Goal: Navigation & Orientation: Find specific page/section

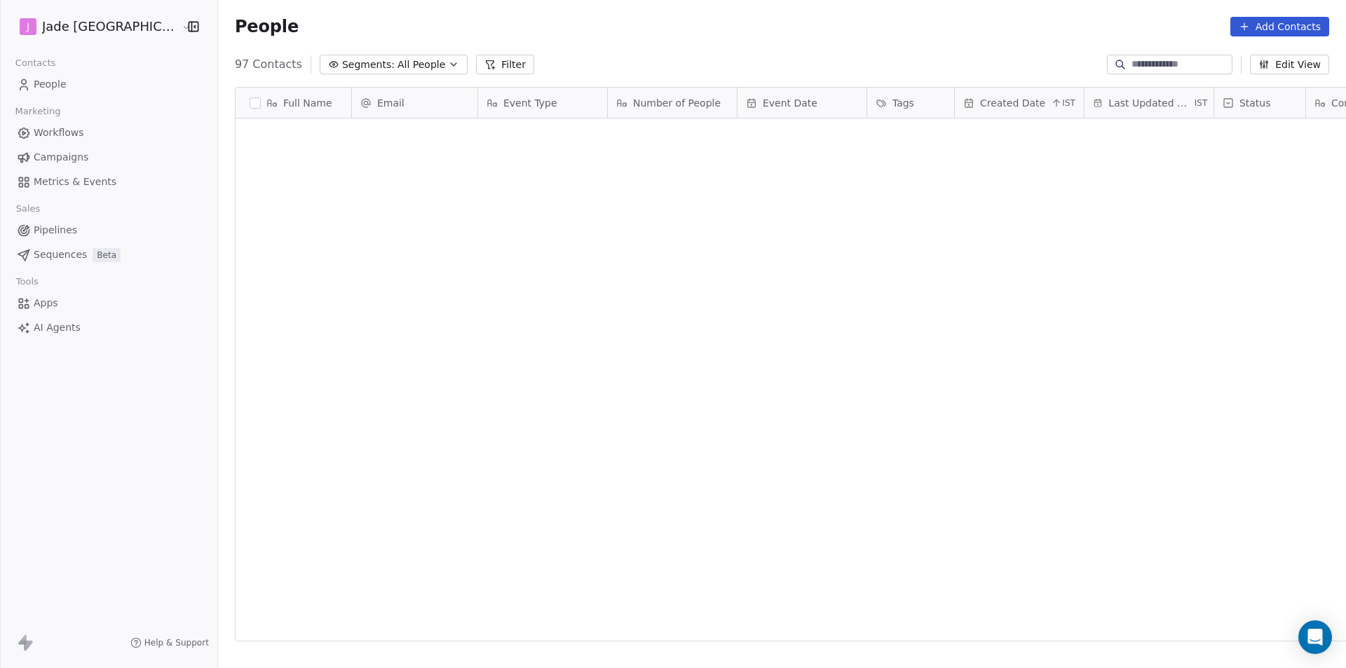
scroll to position [577, 1146]
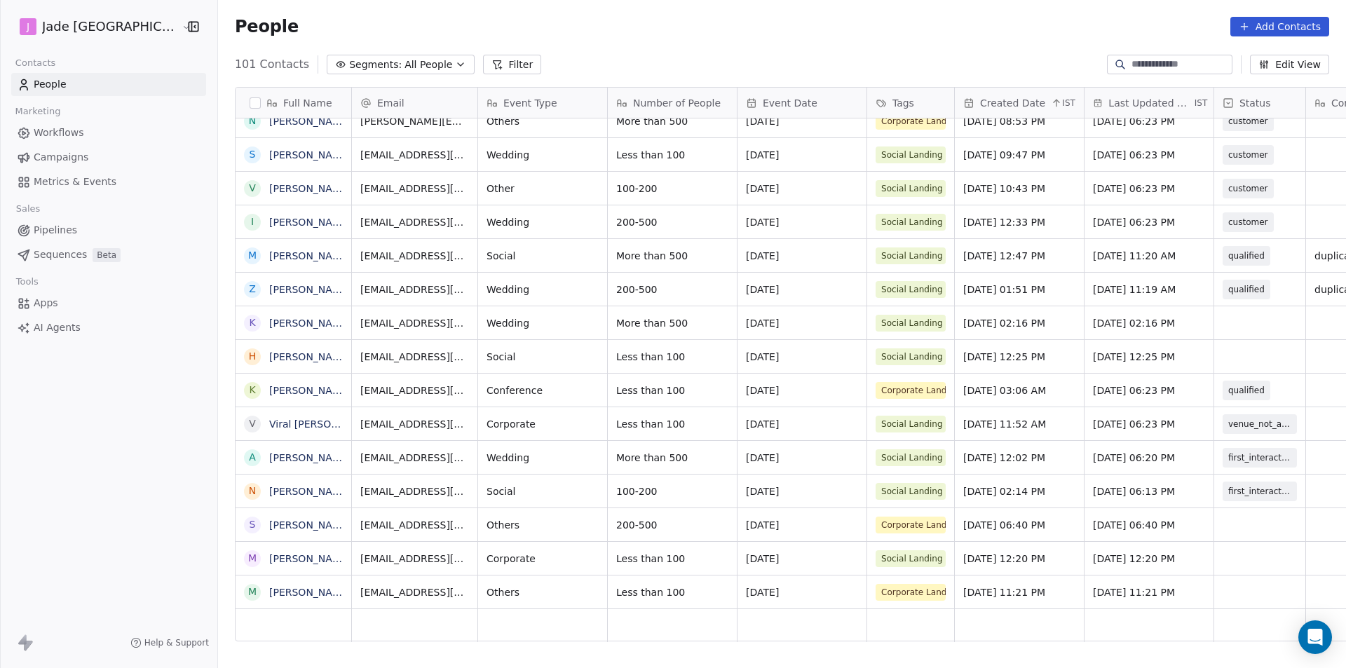
scroll to position [11, 0]
click at [269, 594] on link "MUKUL JAIN" at bounding box center [309, 592] width 81 height 11
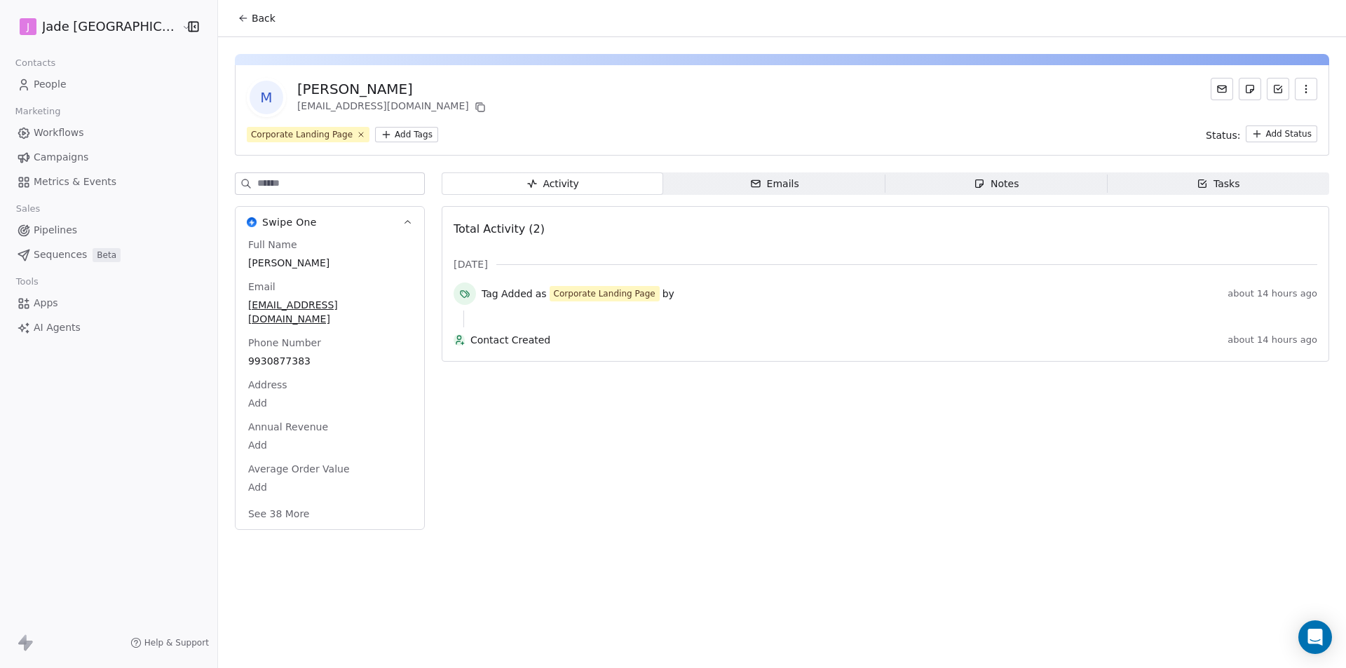
click at [252, 23] on span "Back" at bounding box center [264, 18] width 24 height 14
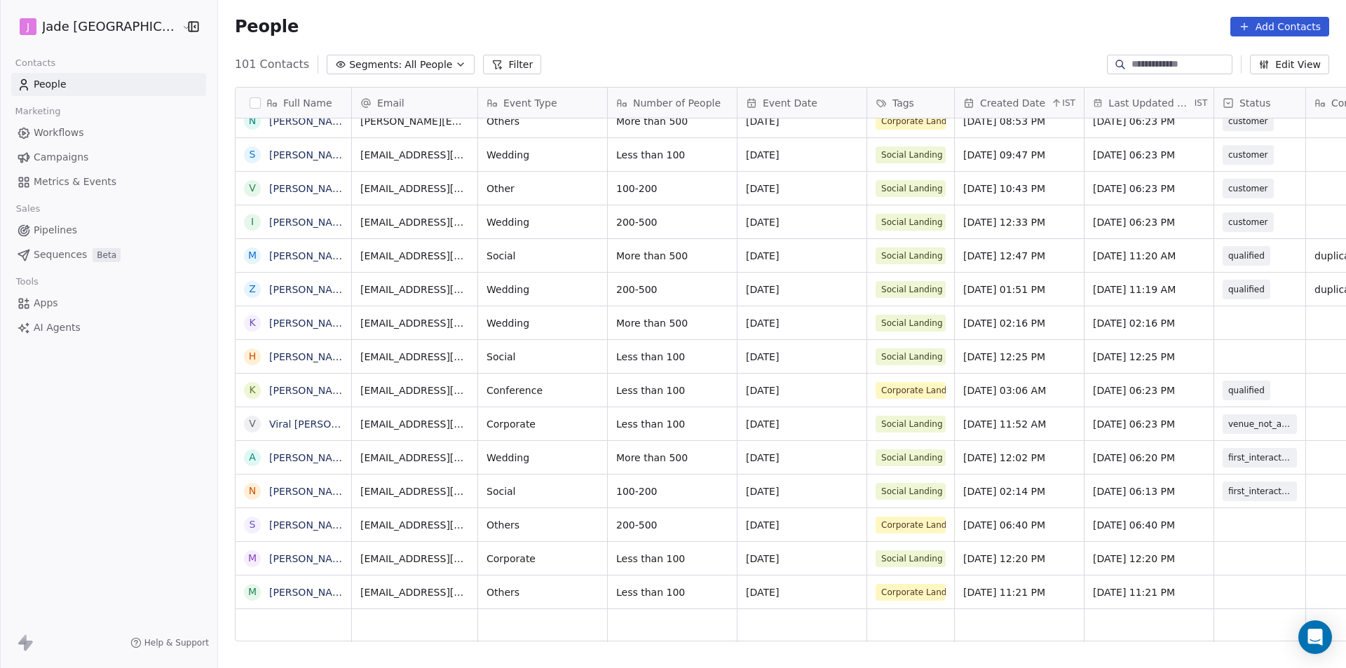
scroll to position [11, 0]
click at [1243, 575] on div "grid" at bounding box center [1259, 591] width 91 height 33
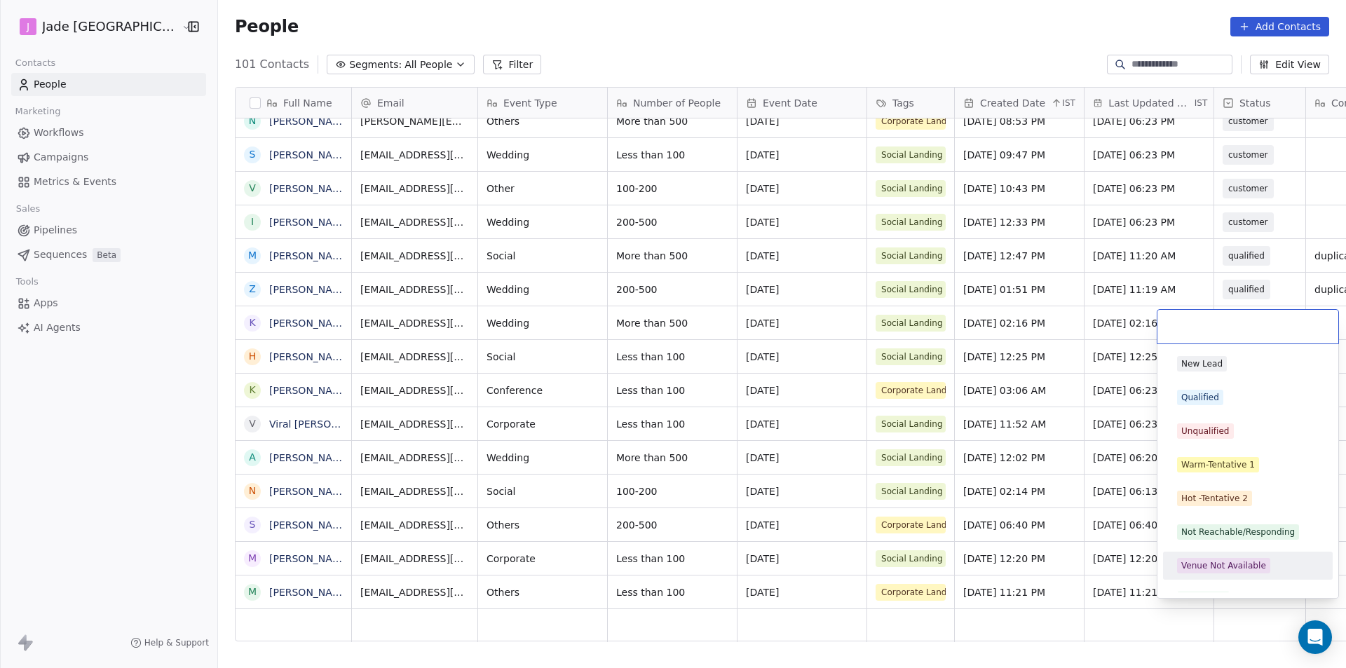
click at [1239, 578] on div "Venue Not Available" at bounding box center [1248, 566] width 170 height 28
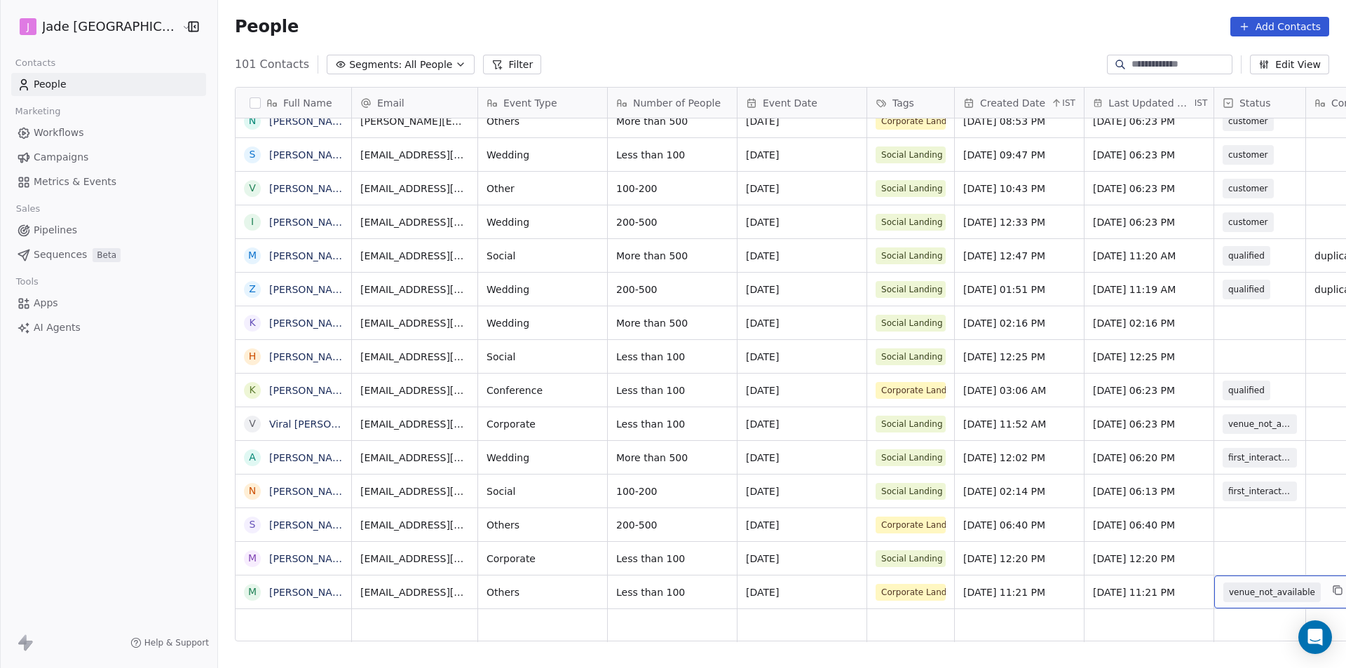
click at [1239, 585] on span "venue_not_available" at bounding box center [1272, 592] width 86 height 14
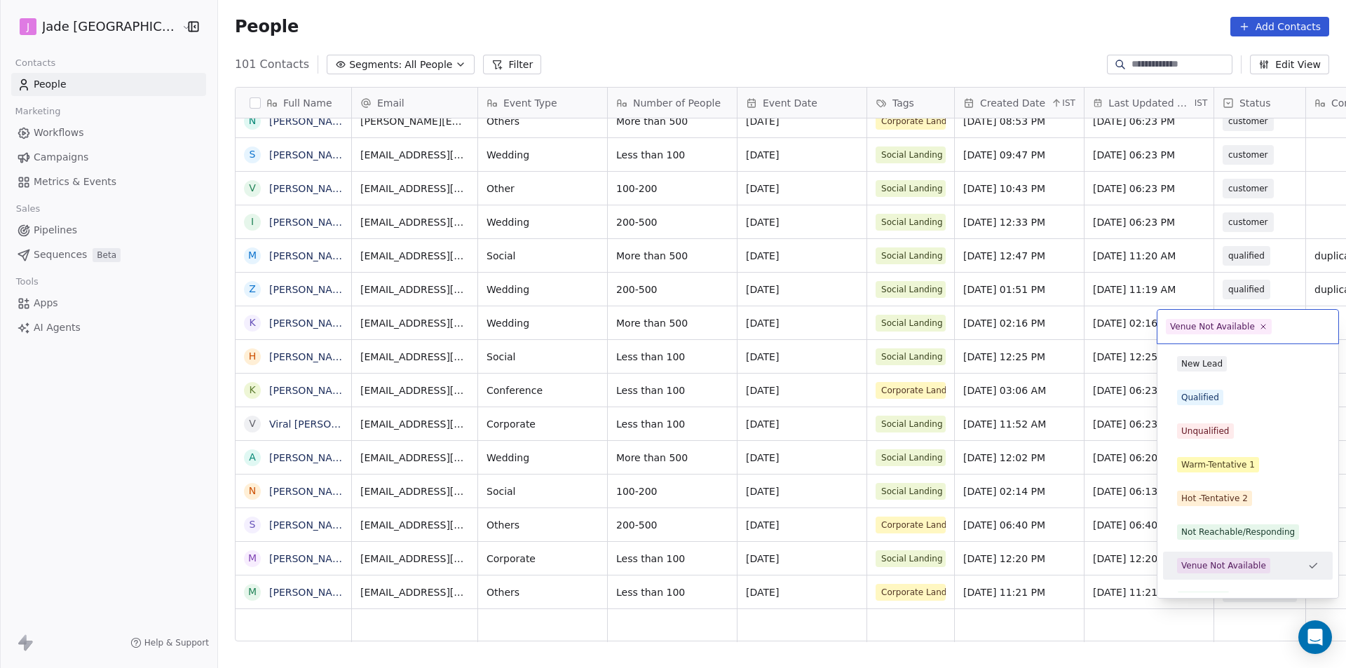
click at [1239, 580] on div "New Lead Qualified Unqualified Warm-Tentative 1 Hot -Tentative 2 Not Reachable/…" at bounding box center [1248, 549] width 170 height 398
click at [1229, 531] on div "Not Reachable/Responding" at bounding box center [1238, 532] width 114 height 13
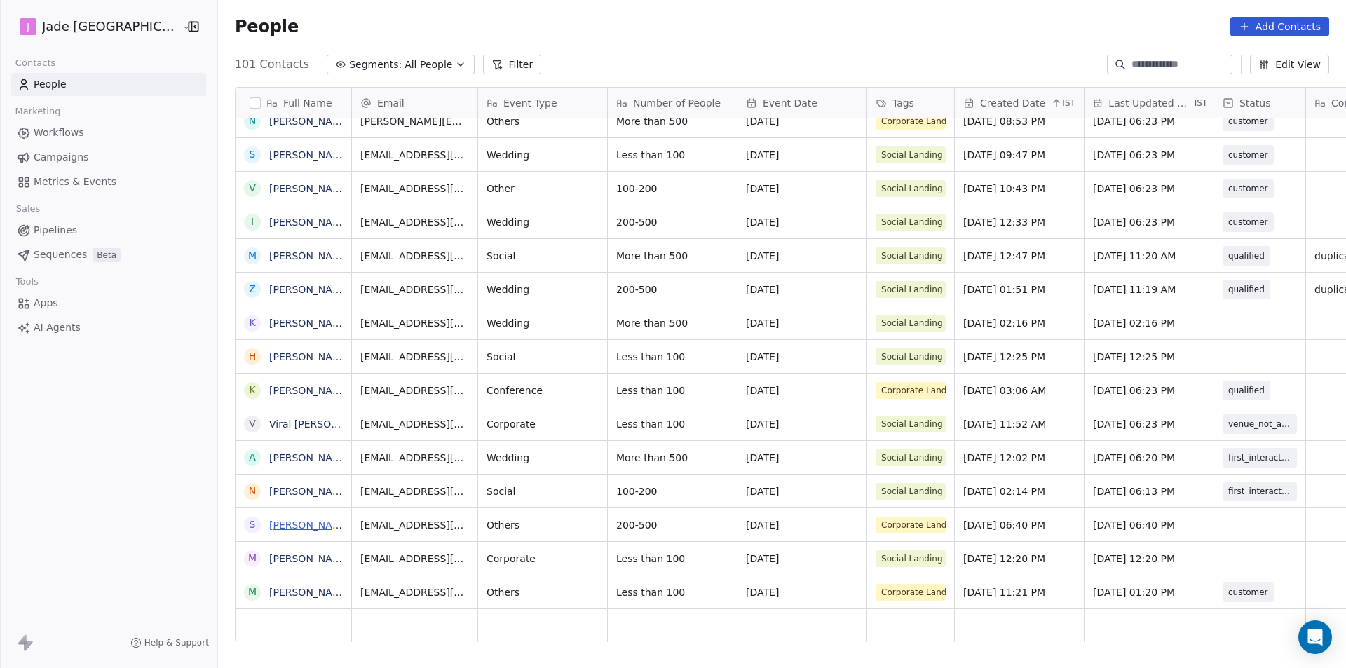
click at [273, 524] on link "Shashwat shetye" at bounding box center [309, 524] width 81 height 11
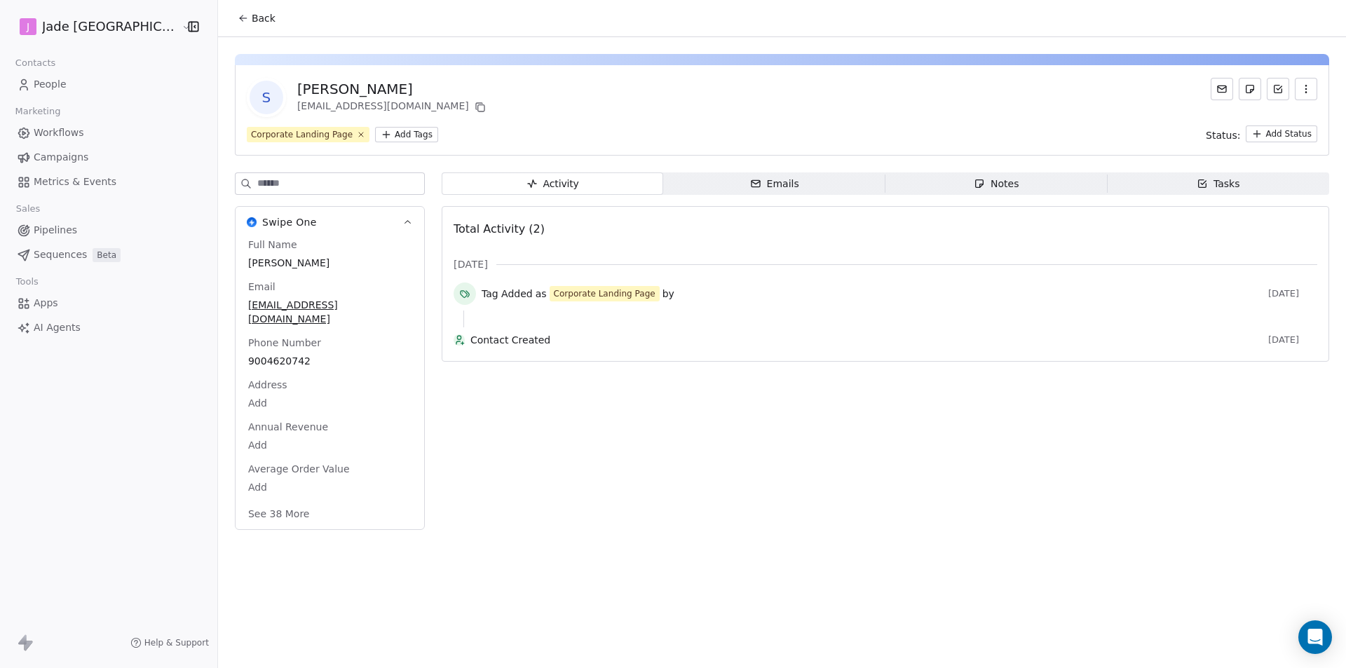
click at [229, 26] on button "Back" at bounding box center [256, 18] width 55 height 25
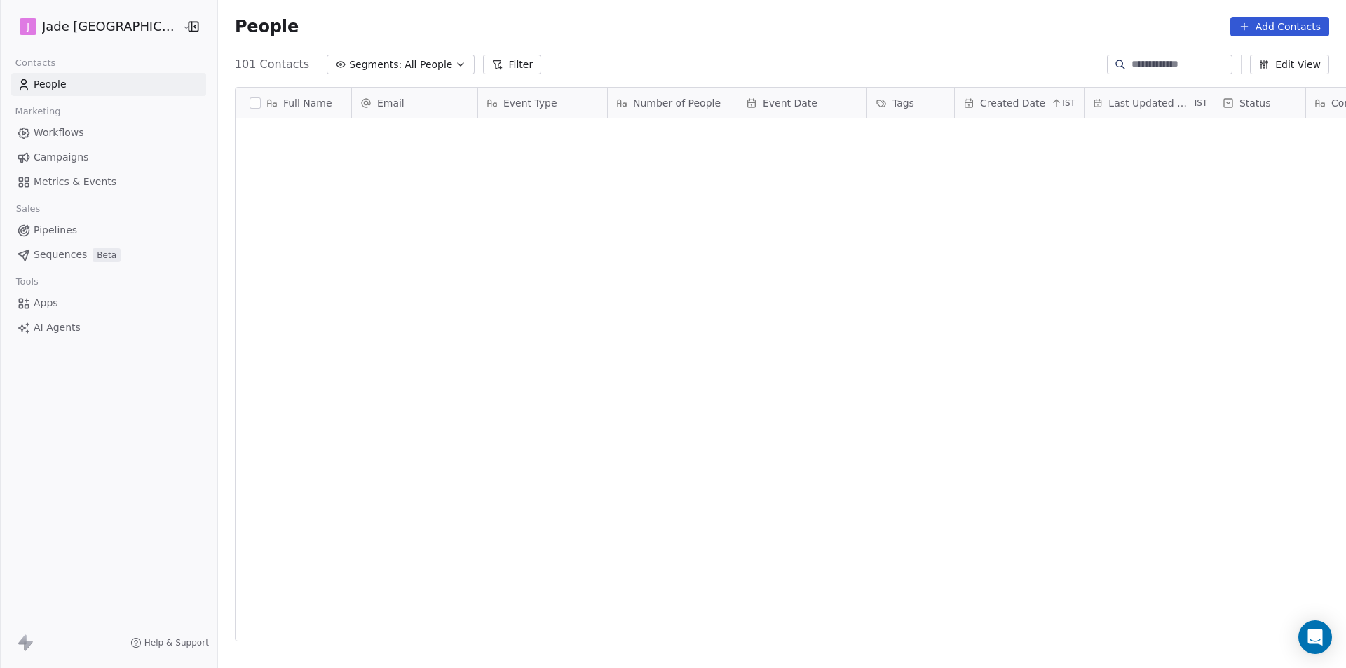
scroll to position [577, 1146]
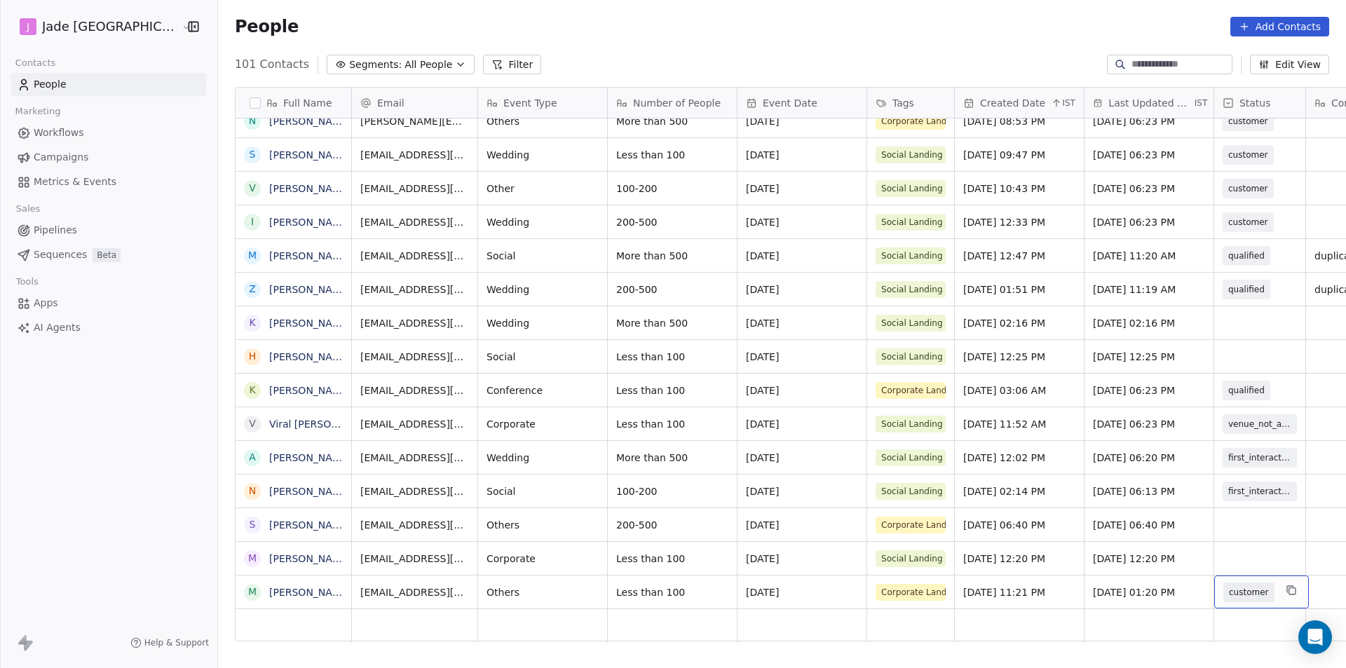
click at [1237, 596] on span "customer" at bounding box center [1248, 592] width 51 height 20
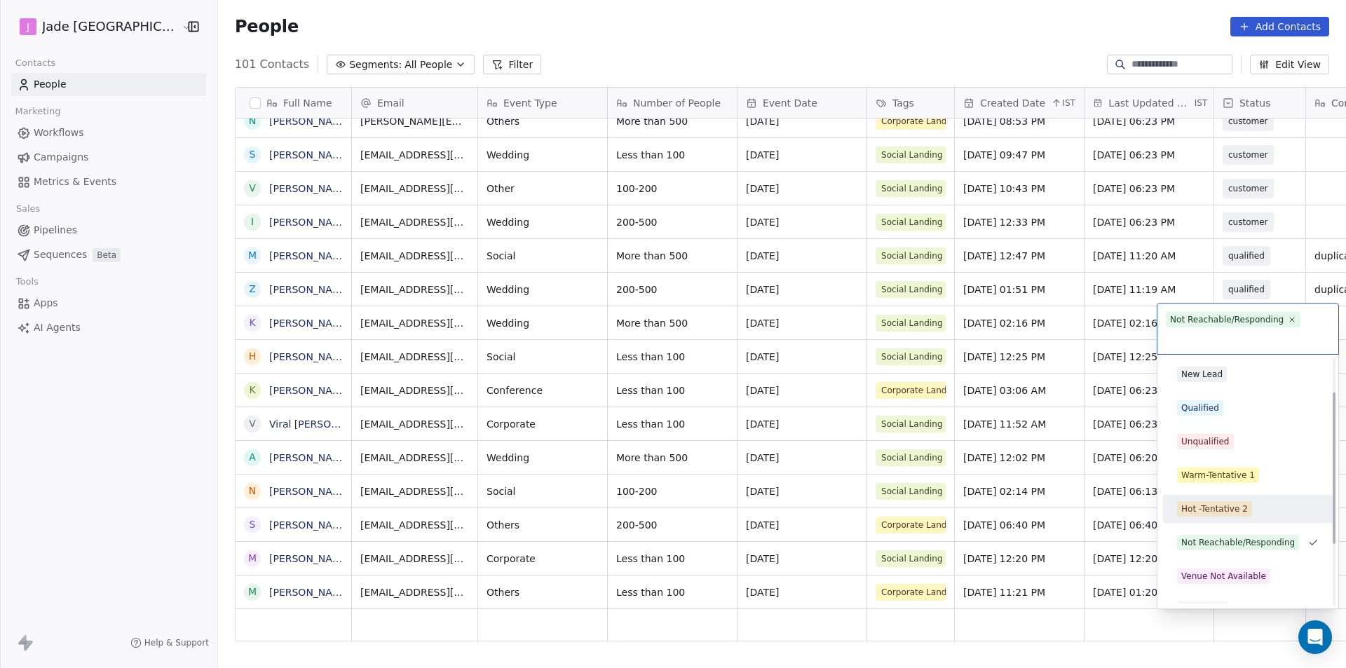
scroll to position [156, 0]
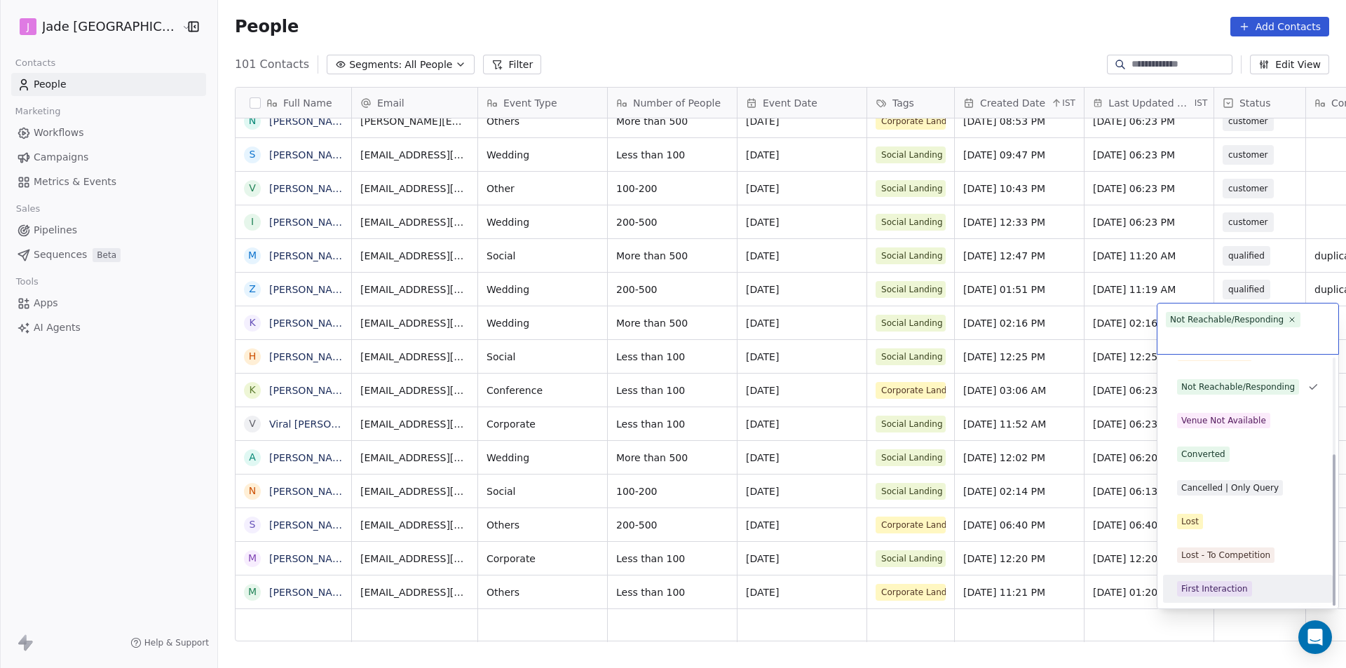
click at [967, 632] on html "J Jade Mumbai Contacts People Marketing Workflows Campaigns Metrics & Events Sa…" at bounding box center [673, 334] width 1346 height 668
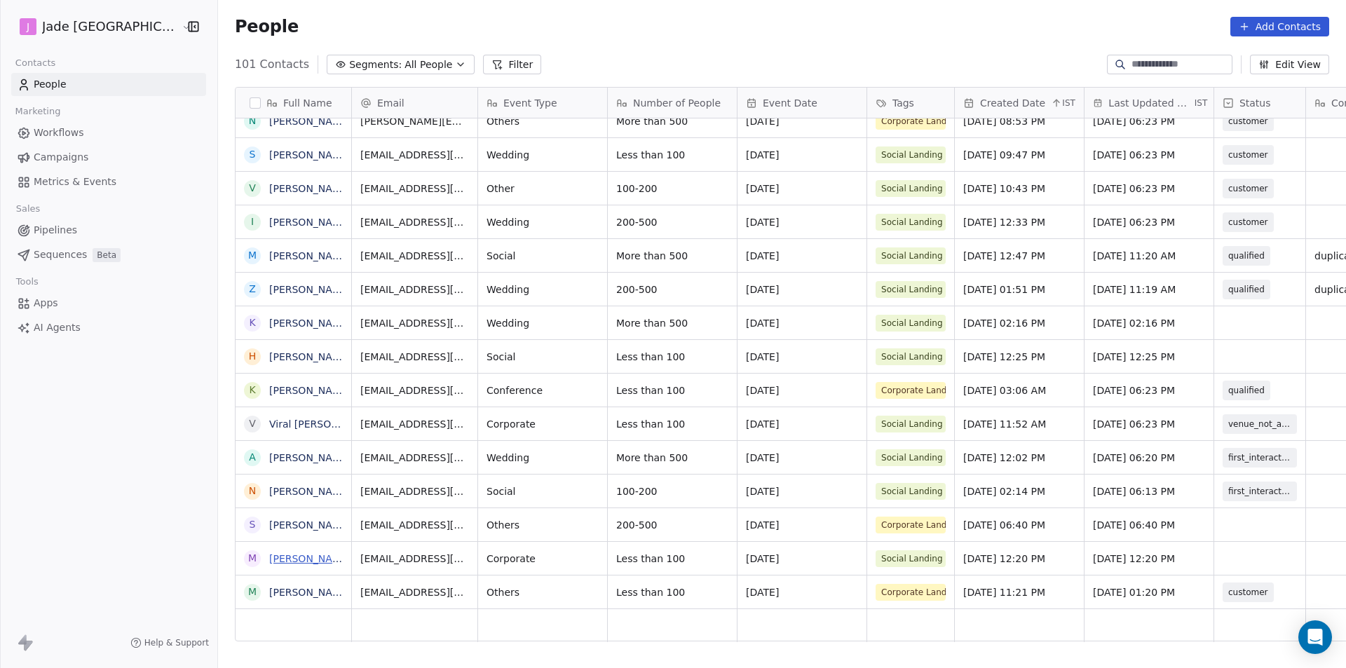
click at [292, 555] on link "Mahesh Namde" at bounding box center [309, 558] width 81 height 11
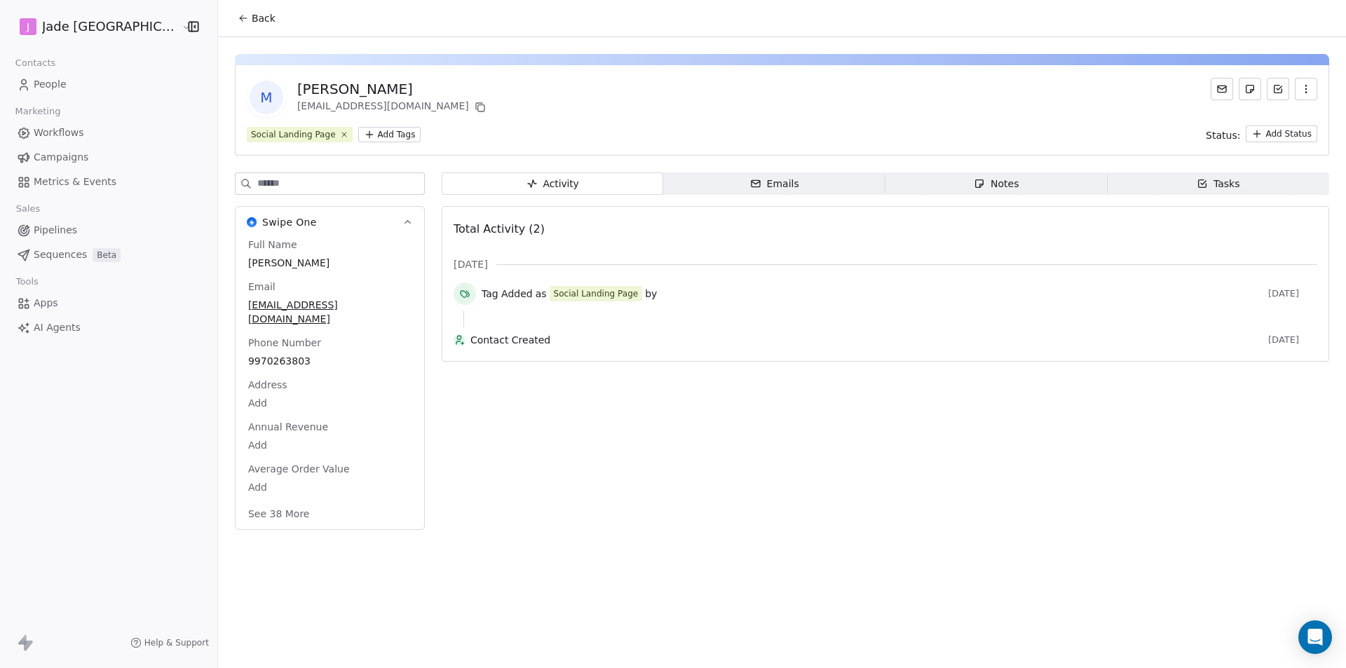
click at [252, 20] on span "Back" at bounding box center [264, 18] width 24 height 14
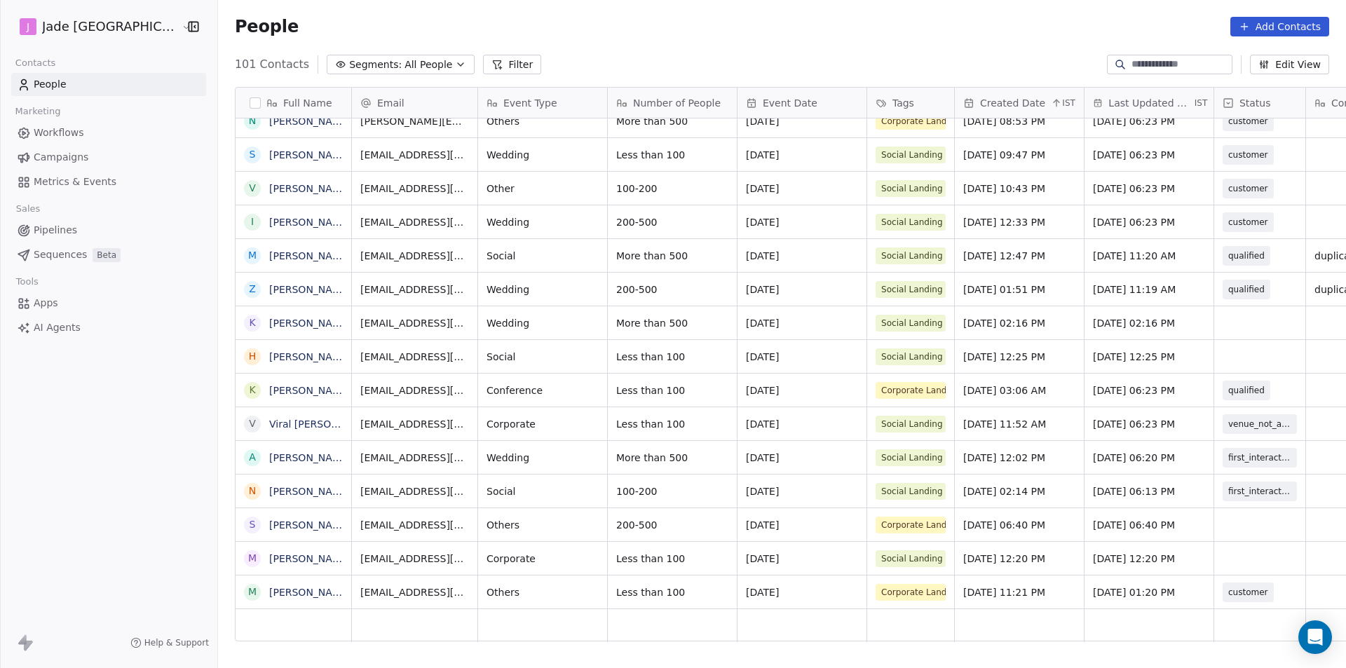
scroll to position [577, 1146]
click at [269, 564] on link "Mahesh Namde" at bounding box center [309, 558] width 81 height 11
